Goal: Task Accomplishment & Management: Manage account settings

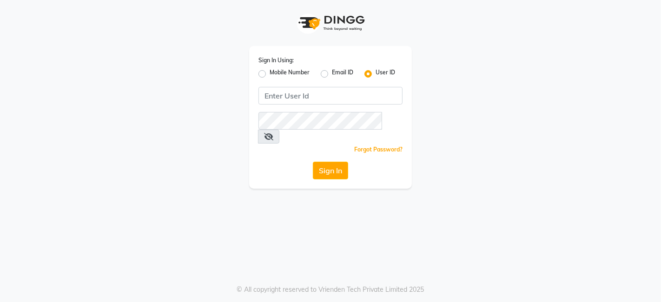
drag, startPoint x: 207, startPoint y: 207, endPoint x: 81, endPoint y: 213, distance: 126.0
click at [81, 213] on div "Sign In Using: Mobile Number Email ID User ID Remember me Forgot Password? Sign…" at bounding box center [330, 151] width 661 height 302
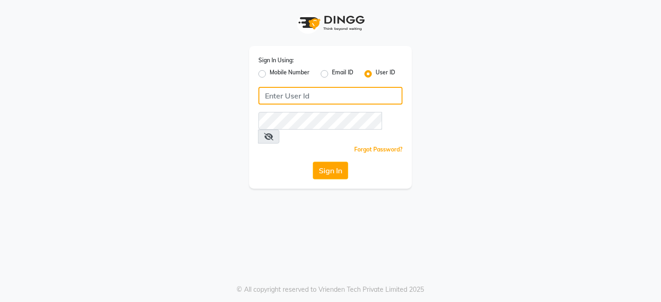
click at [294, 100] on input "Username" at bounding box center [330, 96] width 144 height 18
click at [293, 95] on input "queen" at bounding box center [330, 96] width 144 height 18
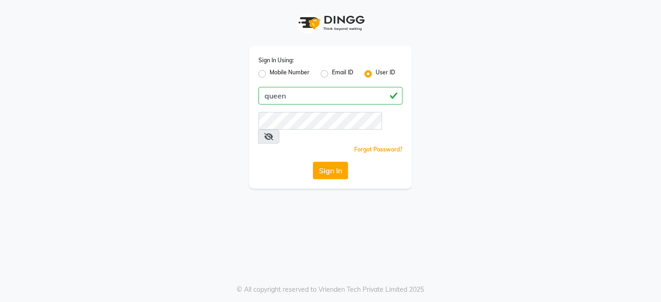
click at [451, 33] on div "Sign In Using: Mobile Number Email ID User ID queen Remember me Forgot Password…" at bounding box center [331, 94] width 530 height 189
click at [472, 91] on div "Sign In Using: Mobile Number Email ID User ID queen Remember me Forgot Password…" at bounding box center [331, 94] width 530 height 189
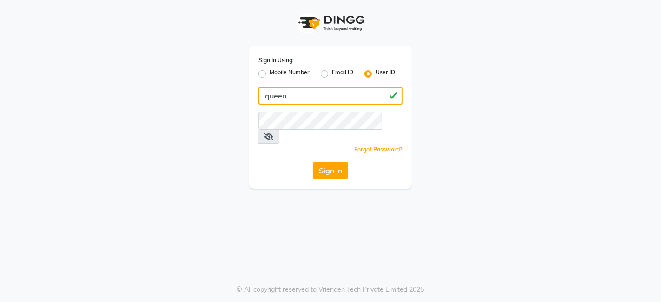
click at [292, 97] on input "queen" at bounding box center [330, 96] width 144 height 18
type input "queen123"
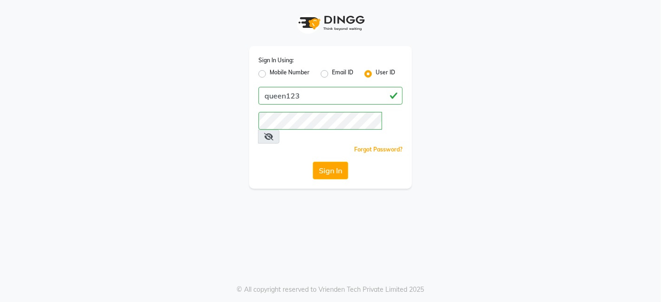
click at [273, 133] on icon at bounding box center [268, 136] width 9 height 7
click at [329, 165] on button "Sign In" at bounding box center [330, 171] width 35 height 18
